Goal: Task Accomplishment & Management: Manage account settings

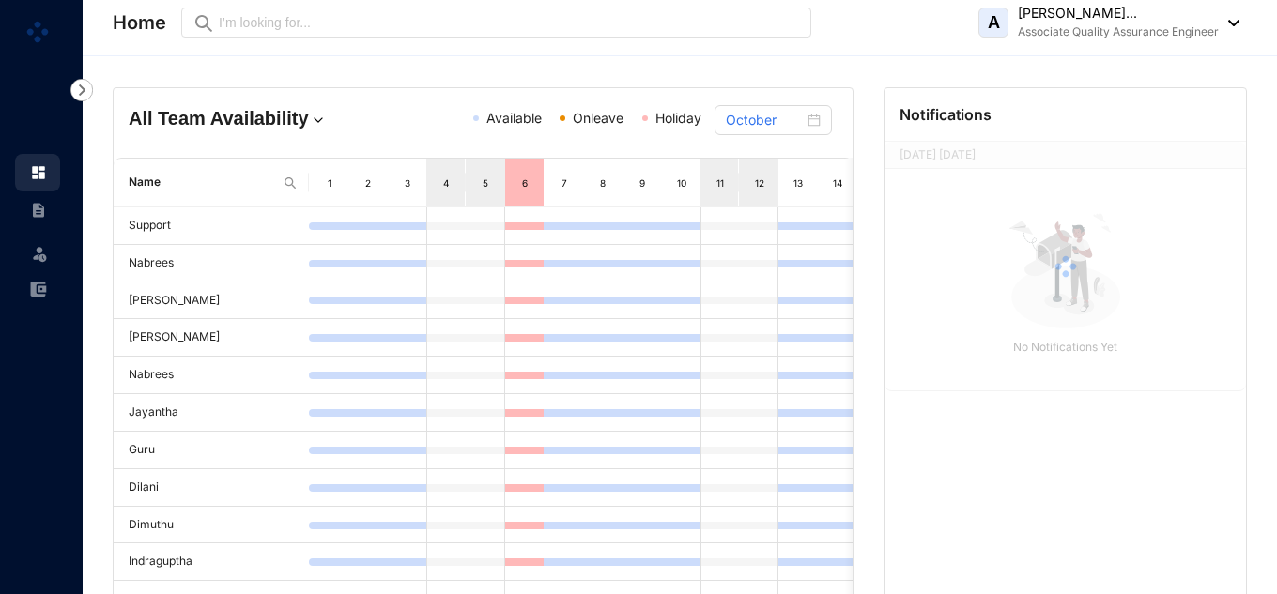
click at [41, 258] on img at bounding box center [39, 253] width 19 height 19
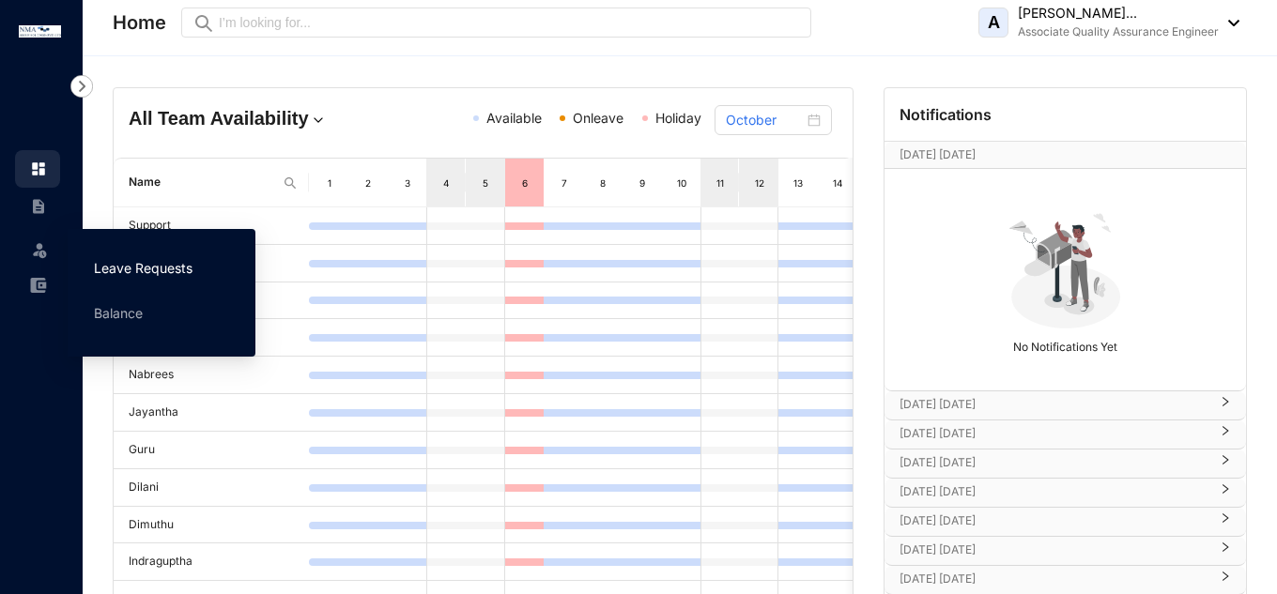
click at [103, 270] on link "Leave Requests" at bounding box center [143, 268] width 99 height 16
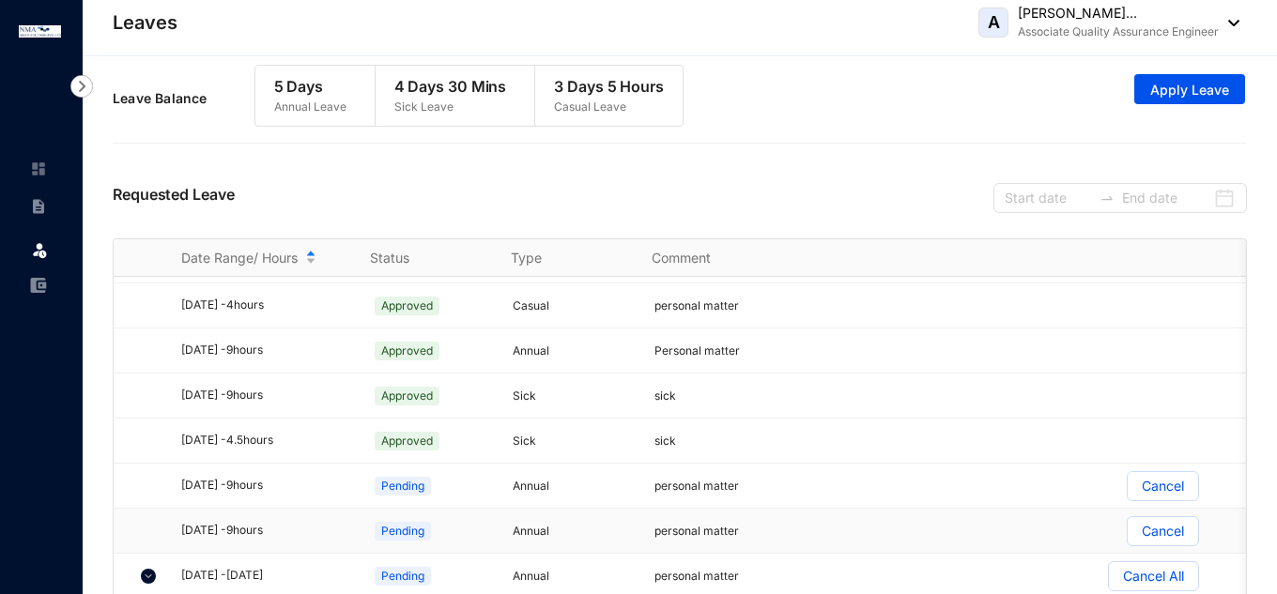
scroll to position [33, 0]
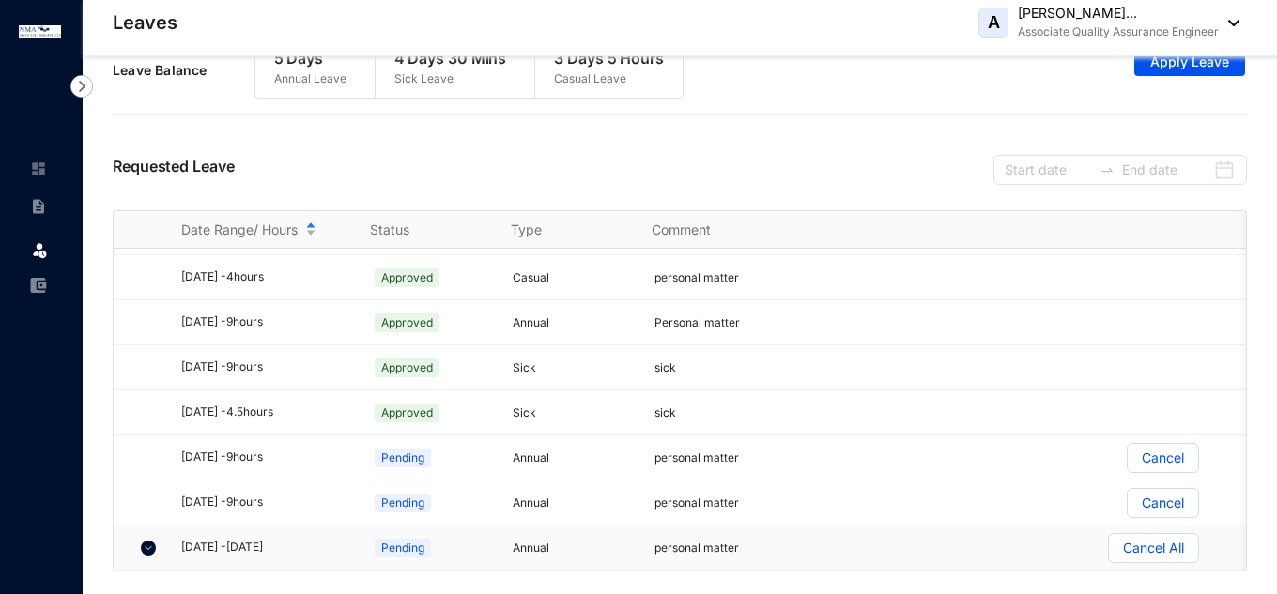
click at [150, 541] on img at bounding box center [148, 548] width 15 height 15
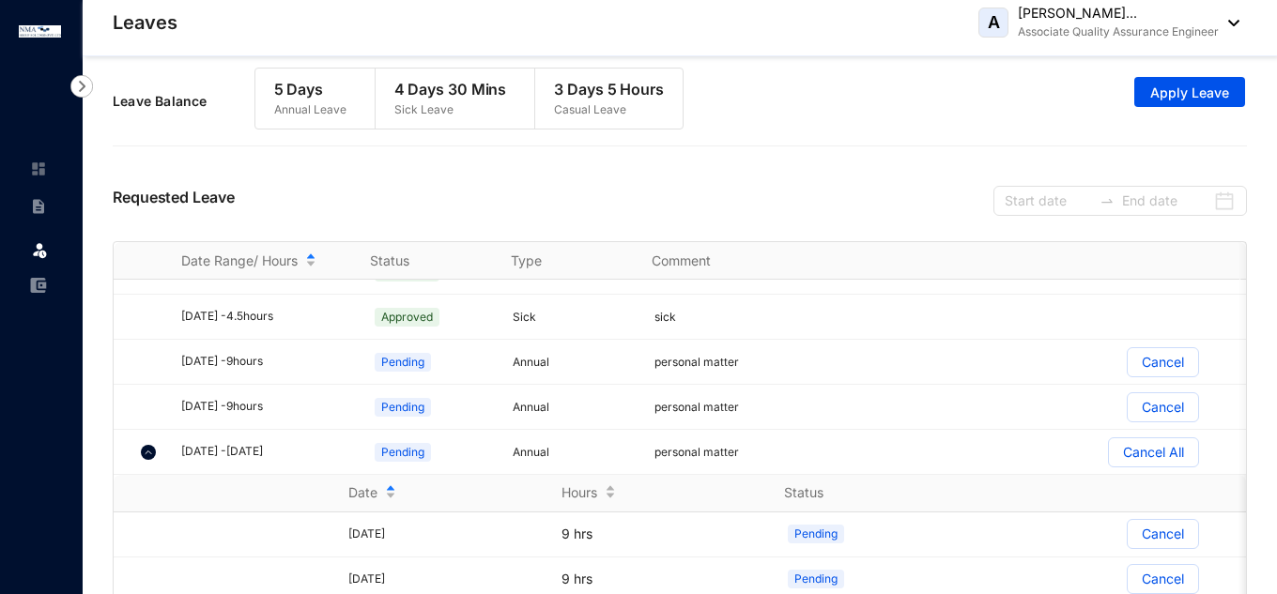
scroll to position [0, 0]
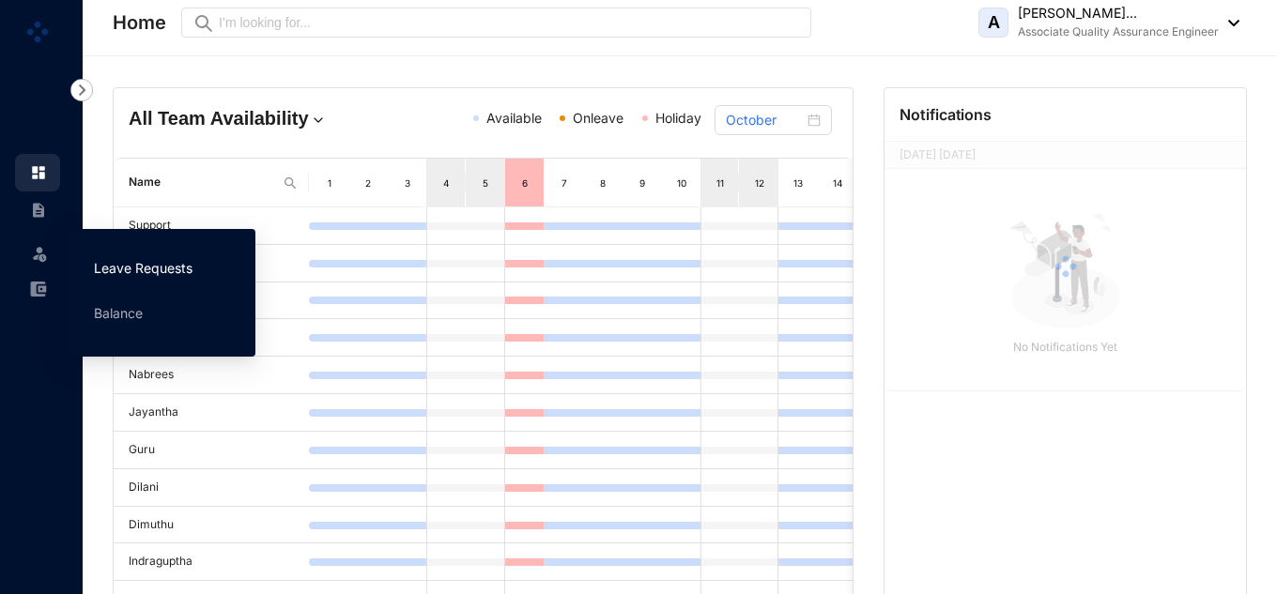
click at [148, 260] on link "Leave Requests" at bounding box center [143, 268] width 99 height 16
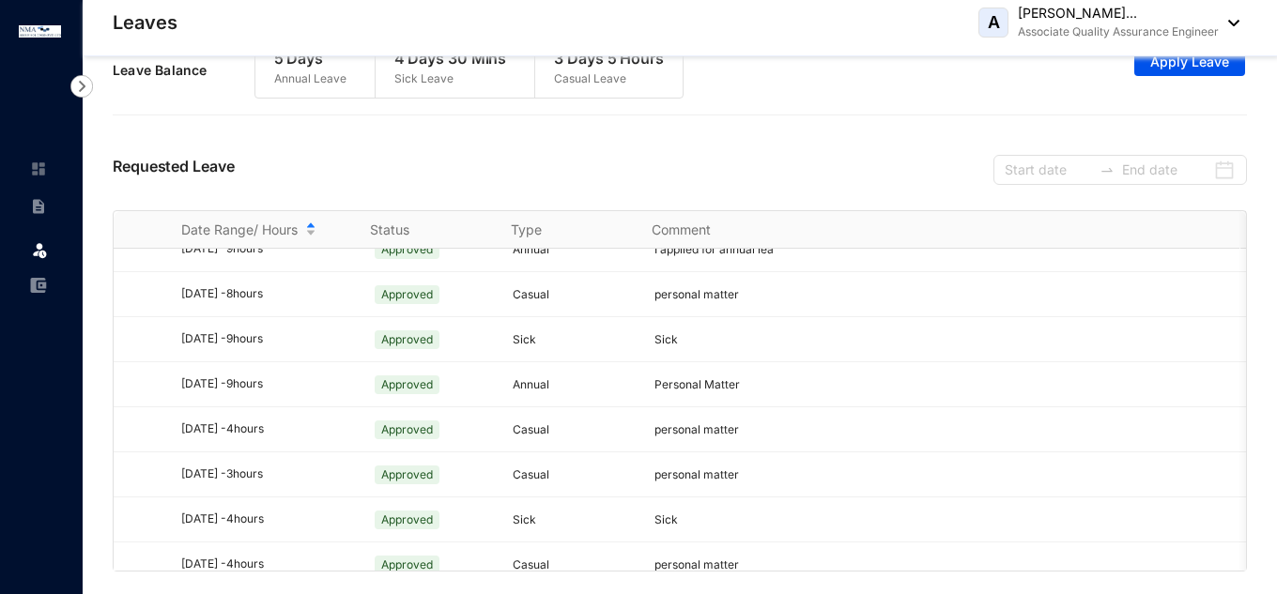
scroll to position [1134, 0]
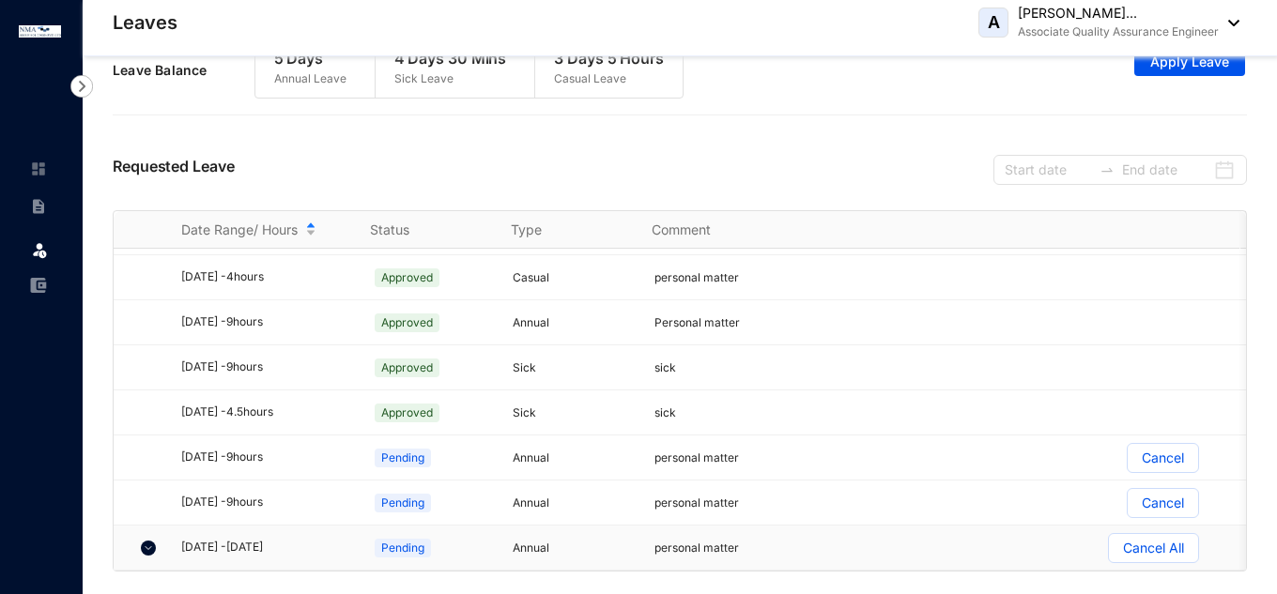
click at [146, 541] on img at bounding box center [148, 548] width 15 height 15
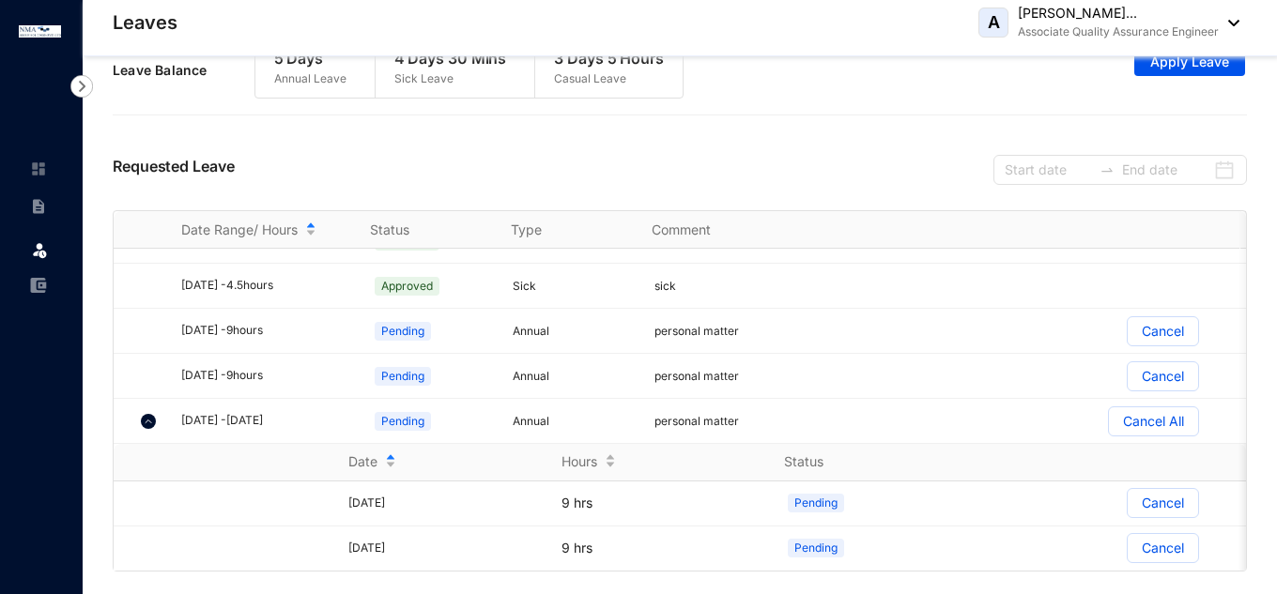
scroll to position [1261, 0]
drag, startPoint x: 241, startPoint y: 361, endPoint x: 179, endPoint y: 365, distance: 62.2
click at [179, 365] on td "2025/10/07 - 9 hours" at bounding box center [253, 376] width 189 height 45
click at [861, 162] on div "Requested Leave" at bounding box center [680, 167] width 1134 height 85
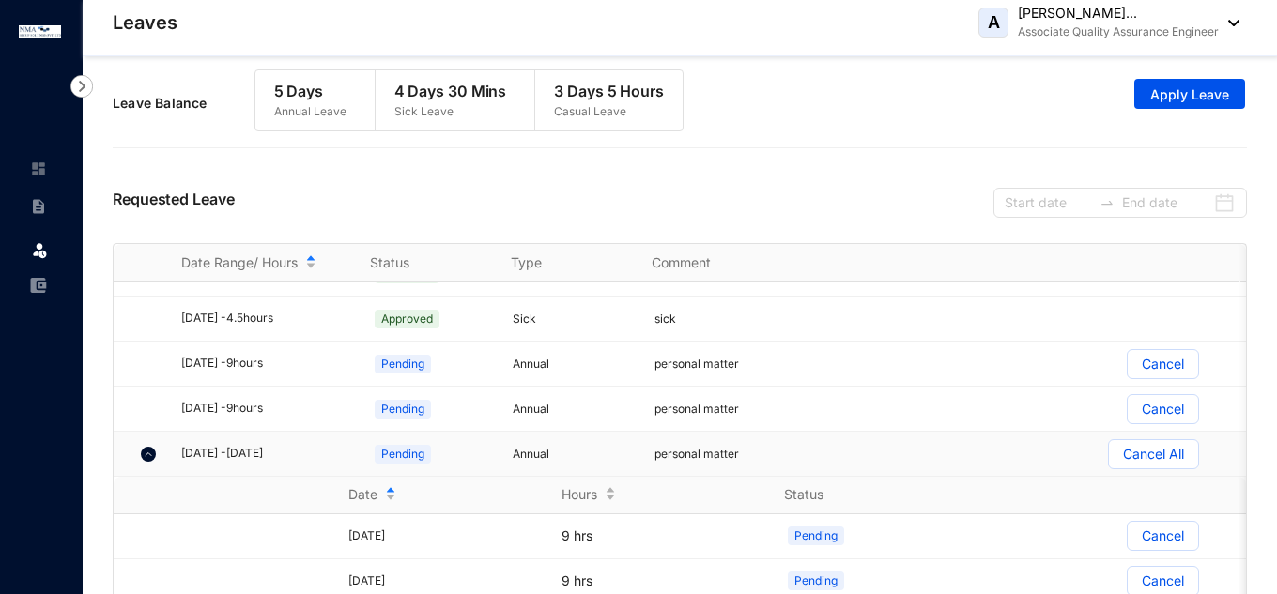
scroll to position [33, 0]
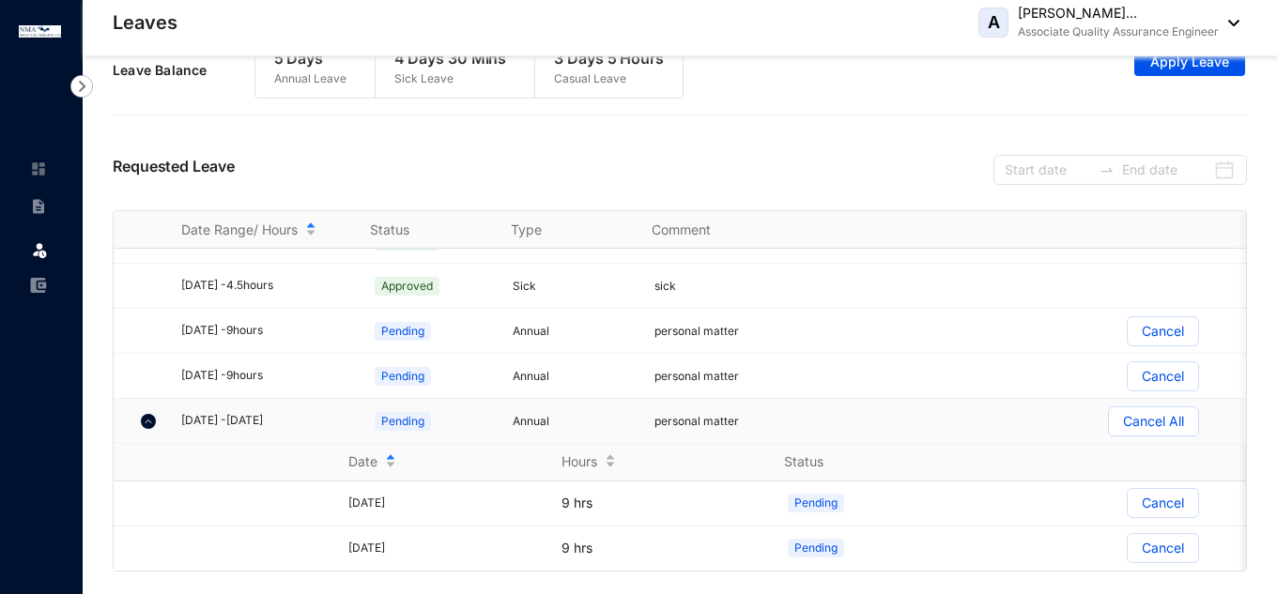
drag, startPoint x: 1118, startPoint y: 375, endPoint x: 1051, endPoint y: 388, distance: 68.9
drag, startPoint x: 1051, startPoint y: 388, endPoint x: 326, endPoint y: 149, distance: 763.2
click at [326, 149] on div "Requested Leave" at bounding box center [680, 167] width 1134 height 85
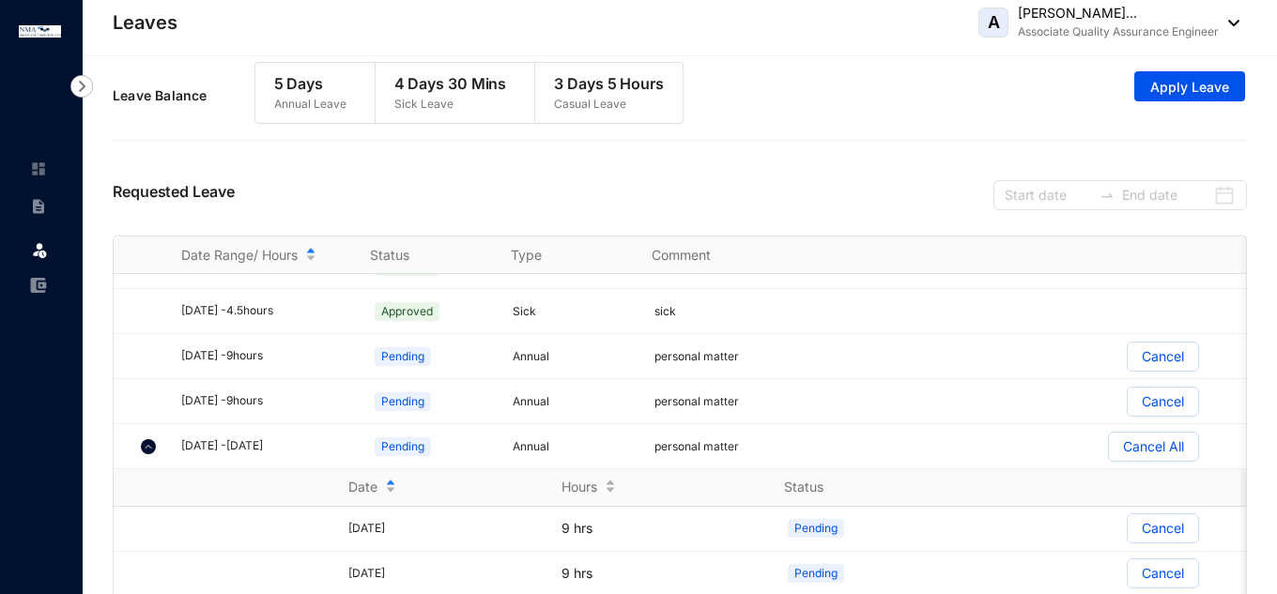
scroll to position [0, 0]
